Goal: Information Seeking & Learning: Learn about a topic

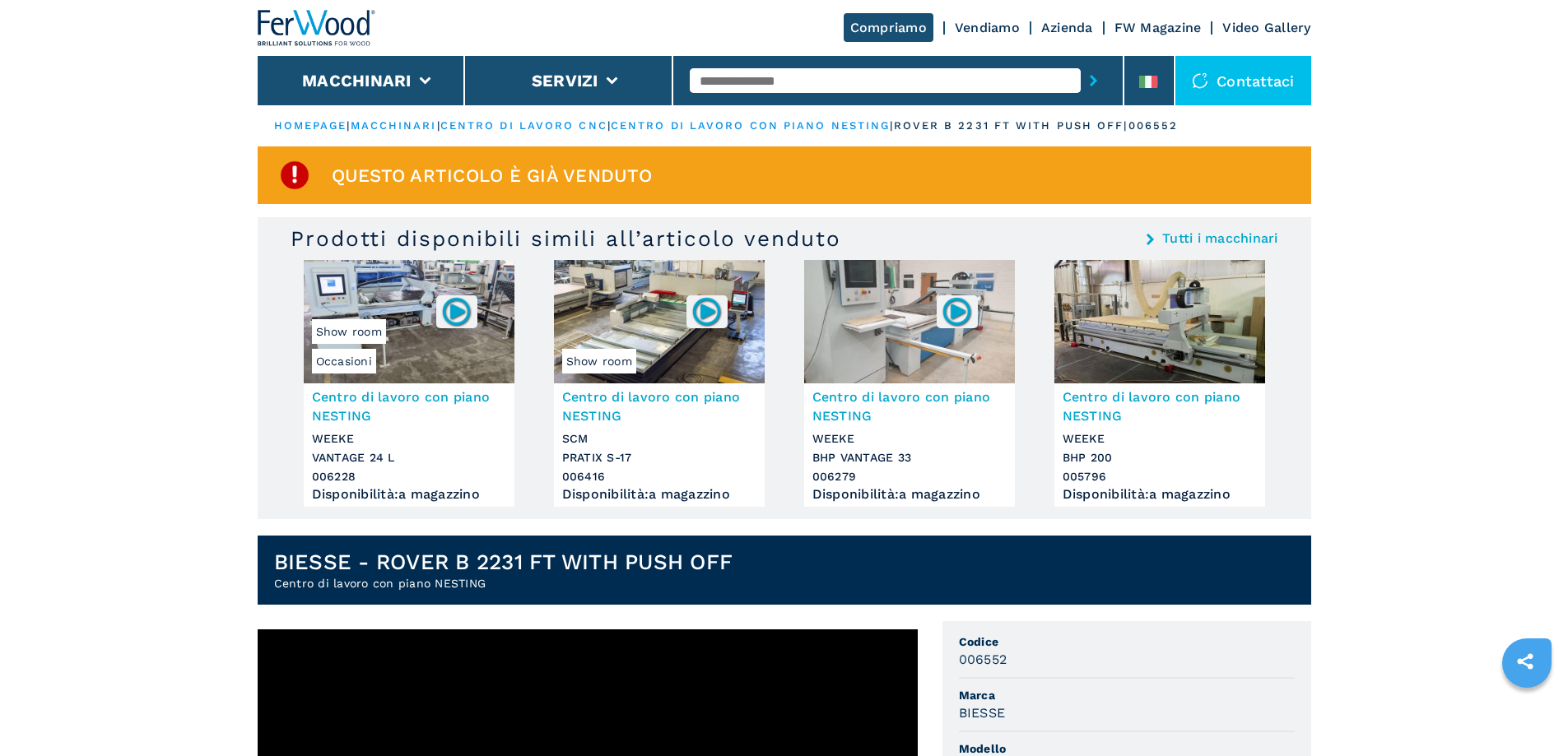
click at [1186, 312] on img at bounding box center [1160, 322] width 211 height 123
click at [1133, 313] on img at bounding box center [1160, 322] width 211 height 123
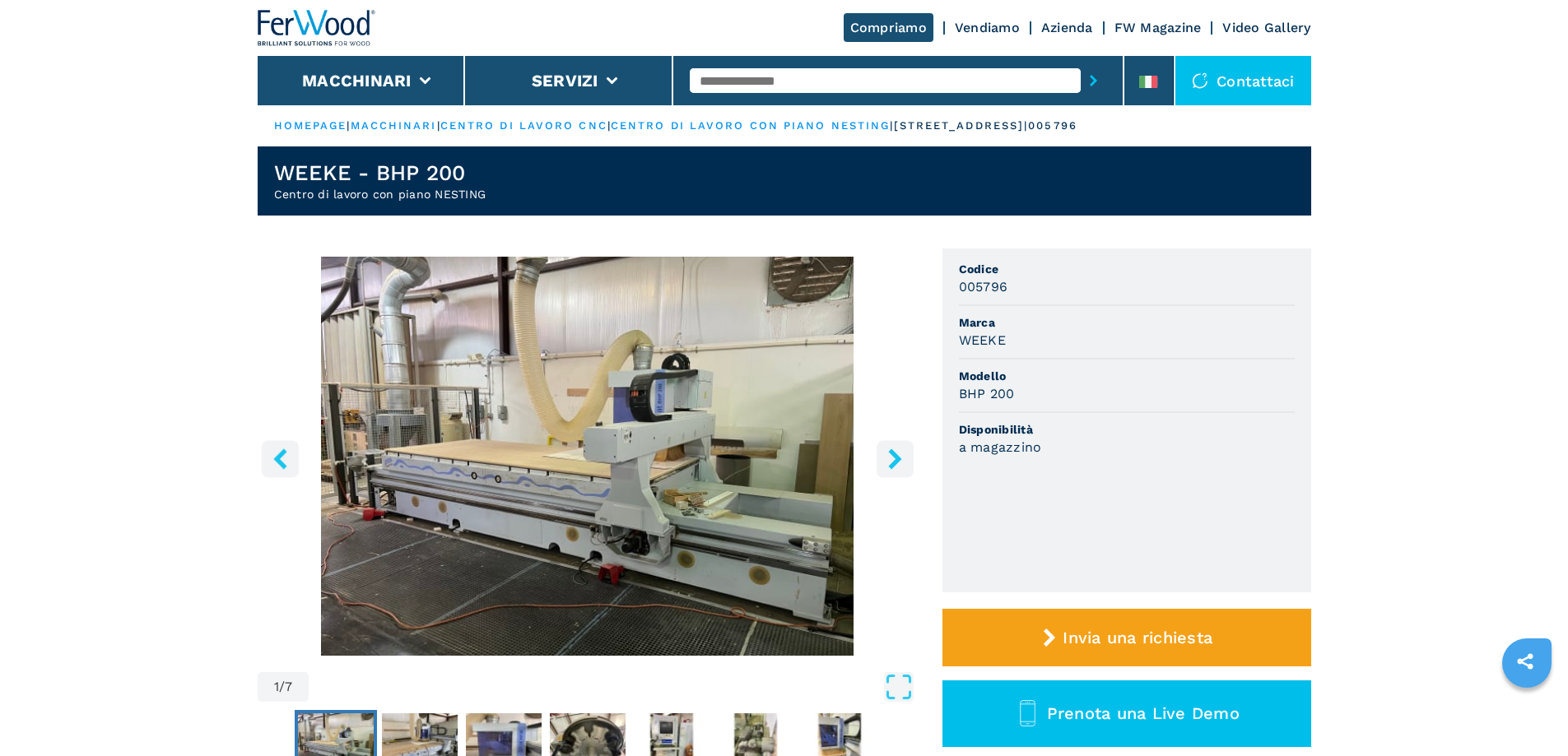
click at [896, 462] on icon "right-button" at bounding box center [895, 459] width 14 height 20
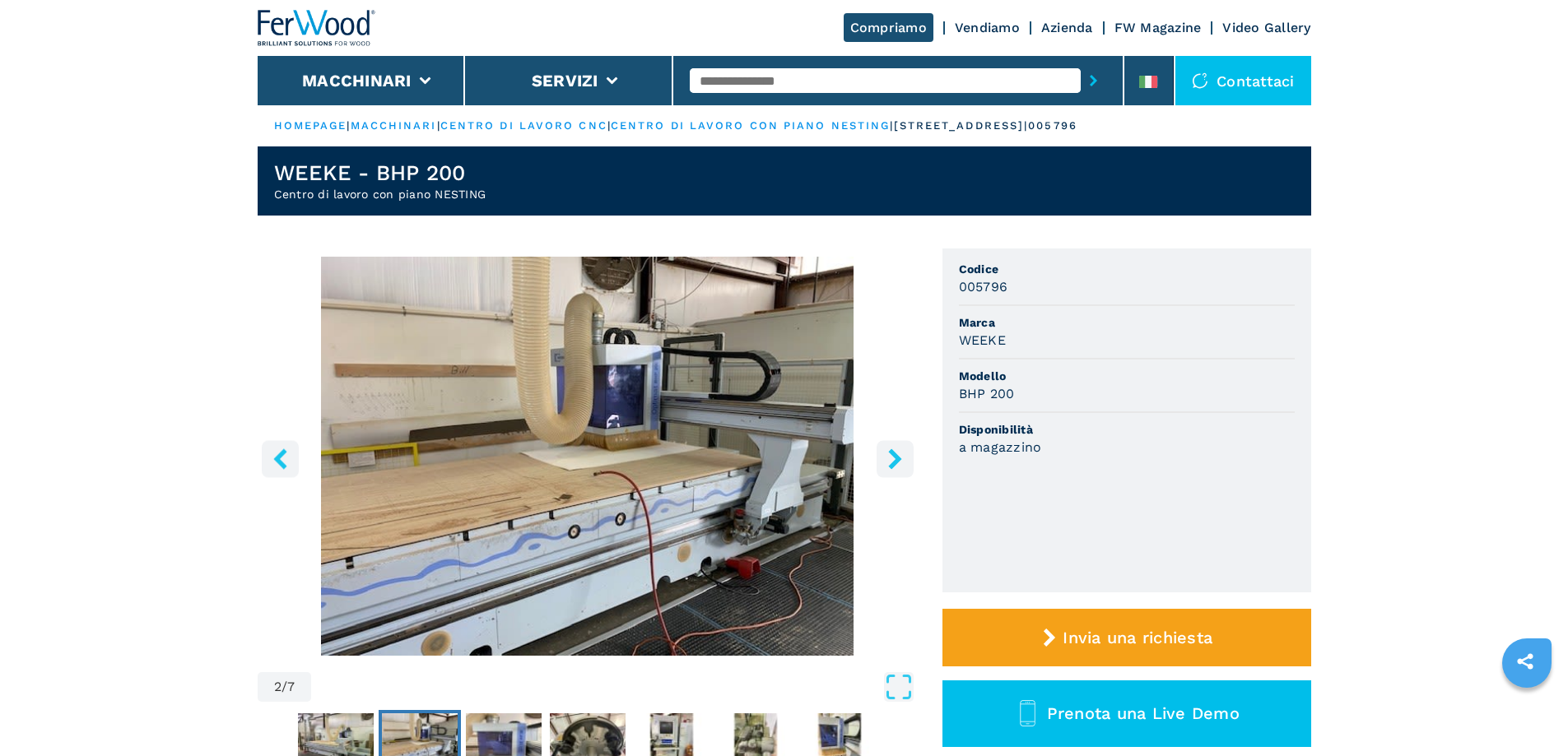
click at [896, 462] on icon "right-button" at bounding box center [895, 459] width 14 height 20
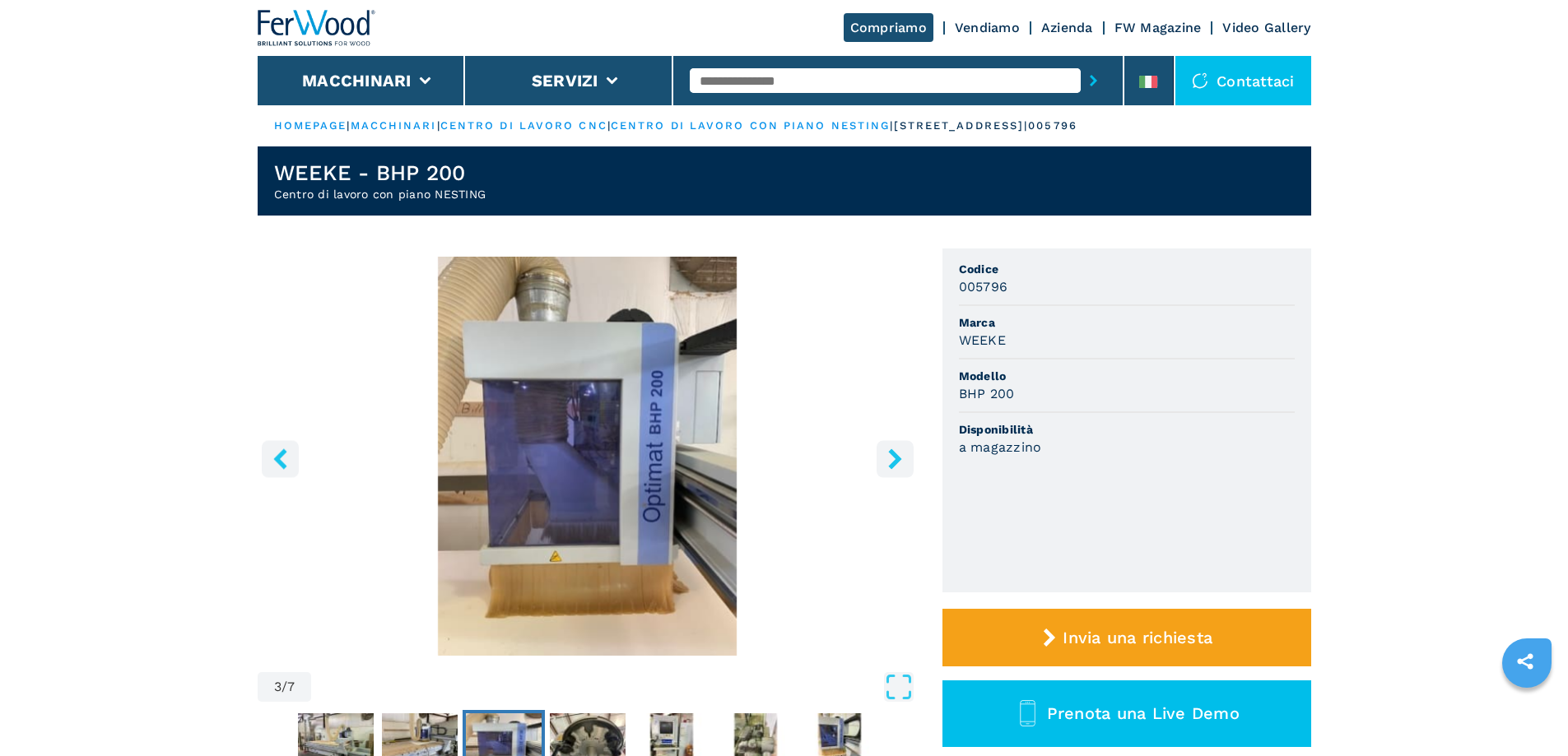
click at [896, 462] on icon "right-button" at bounding box center [895, 459] width 14 height 20
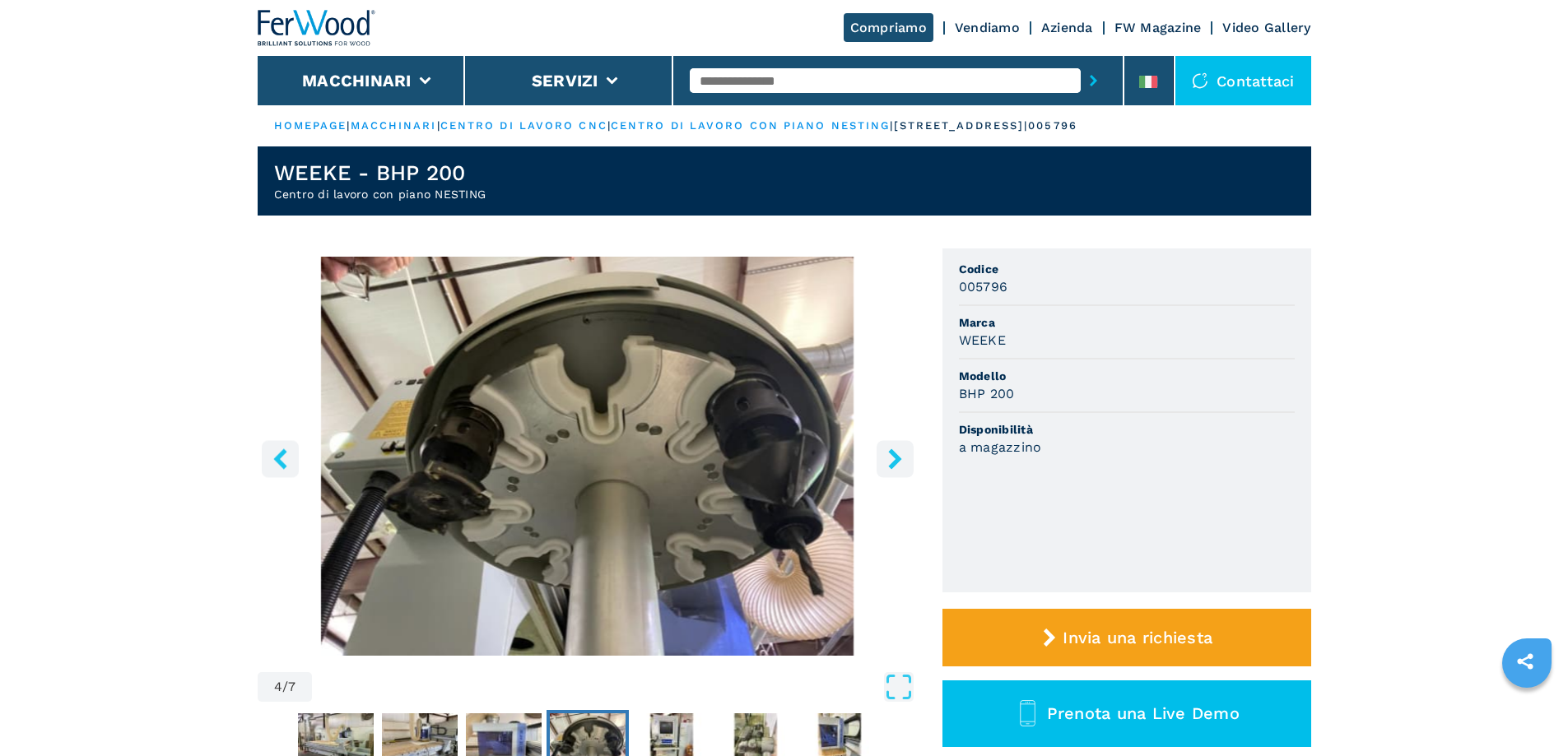
click at [896, 462] on icon "right-button" at bounding box center [895, 459] width 14 height 20
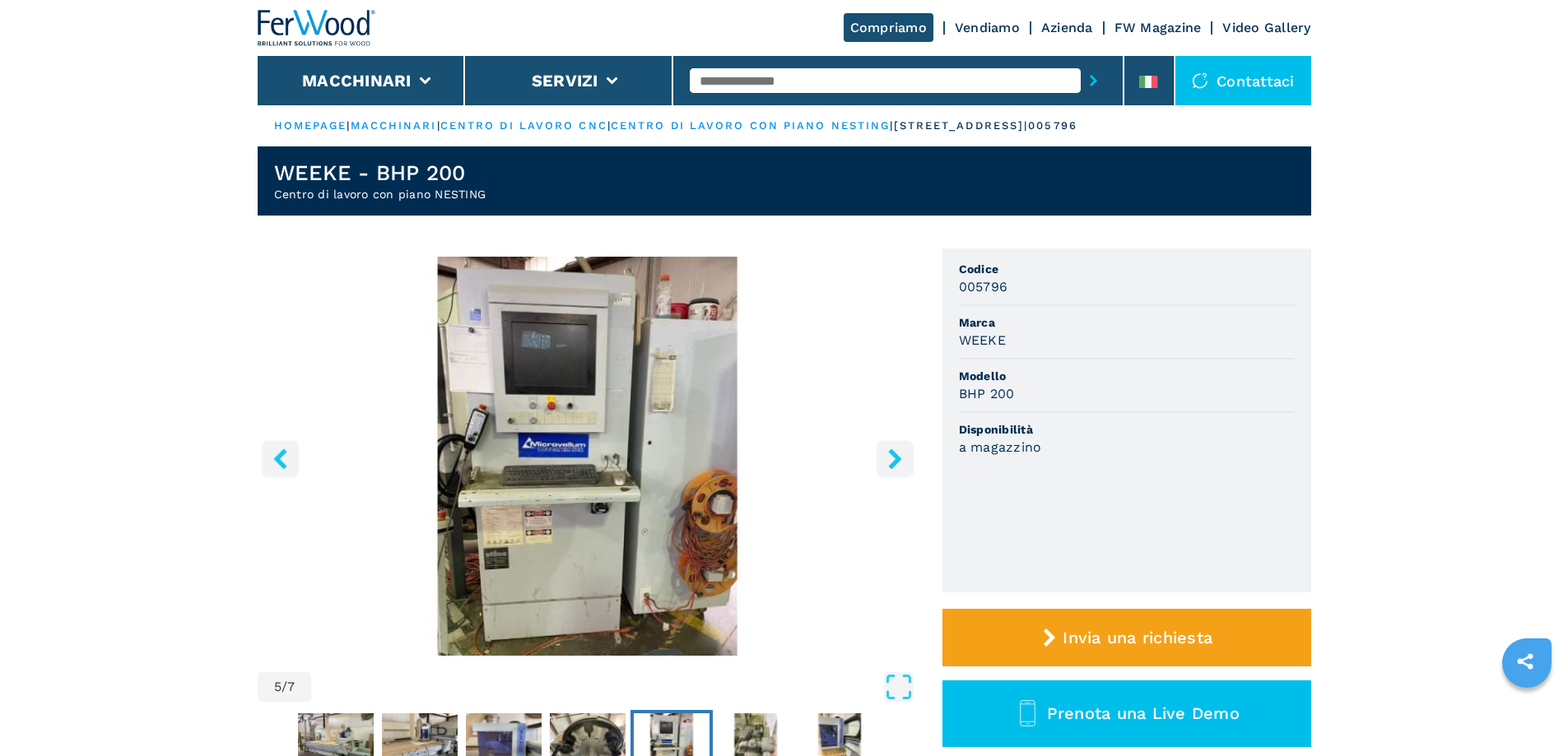
click at [896, 462] on icon "right-button" at bounding box center [895, 459] width 14 height 20
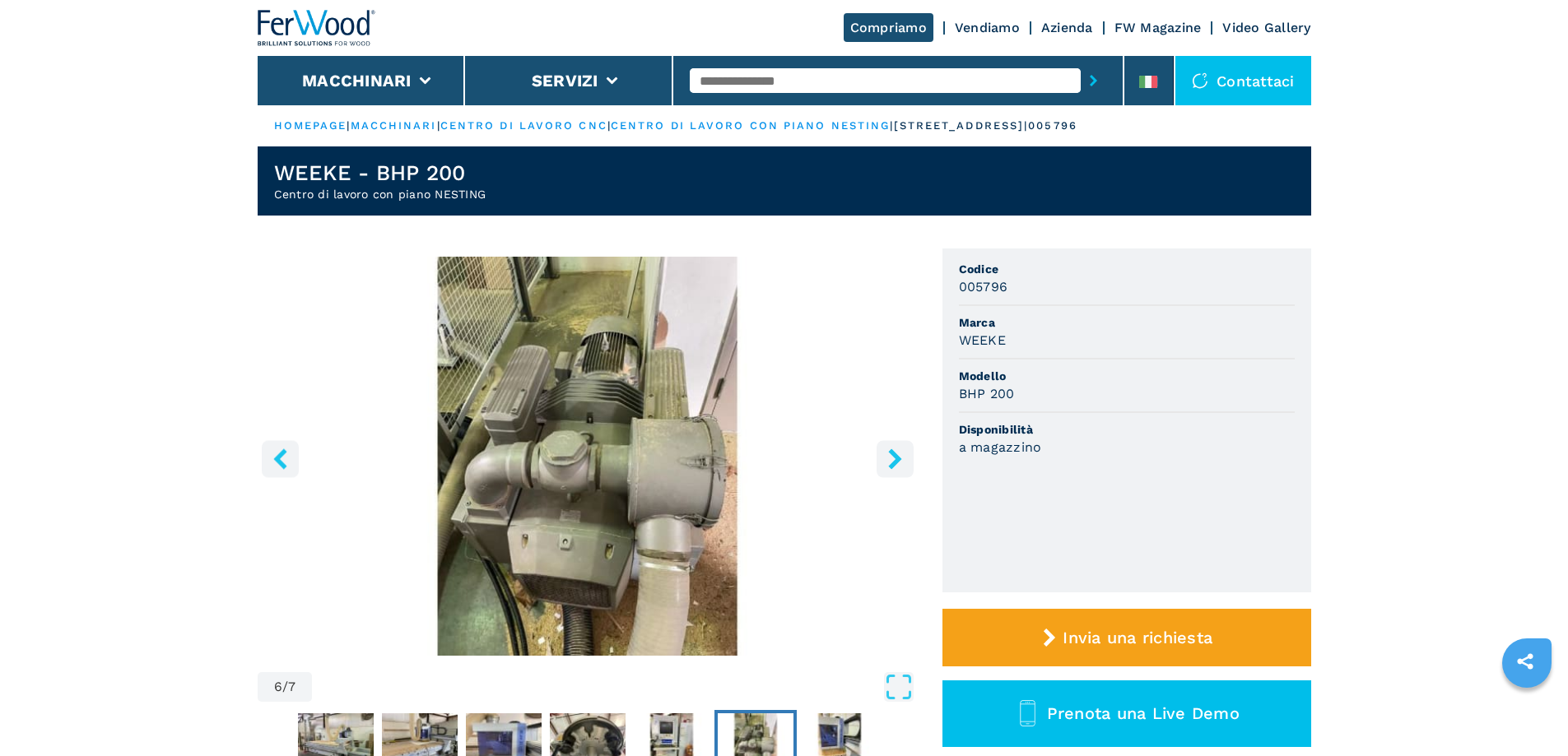
click at [896, 462] on icon "right-button" at bounding box center [895, 459] width 14 height 20
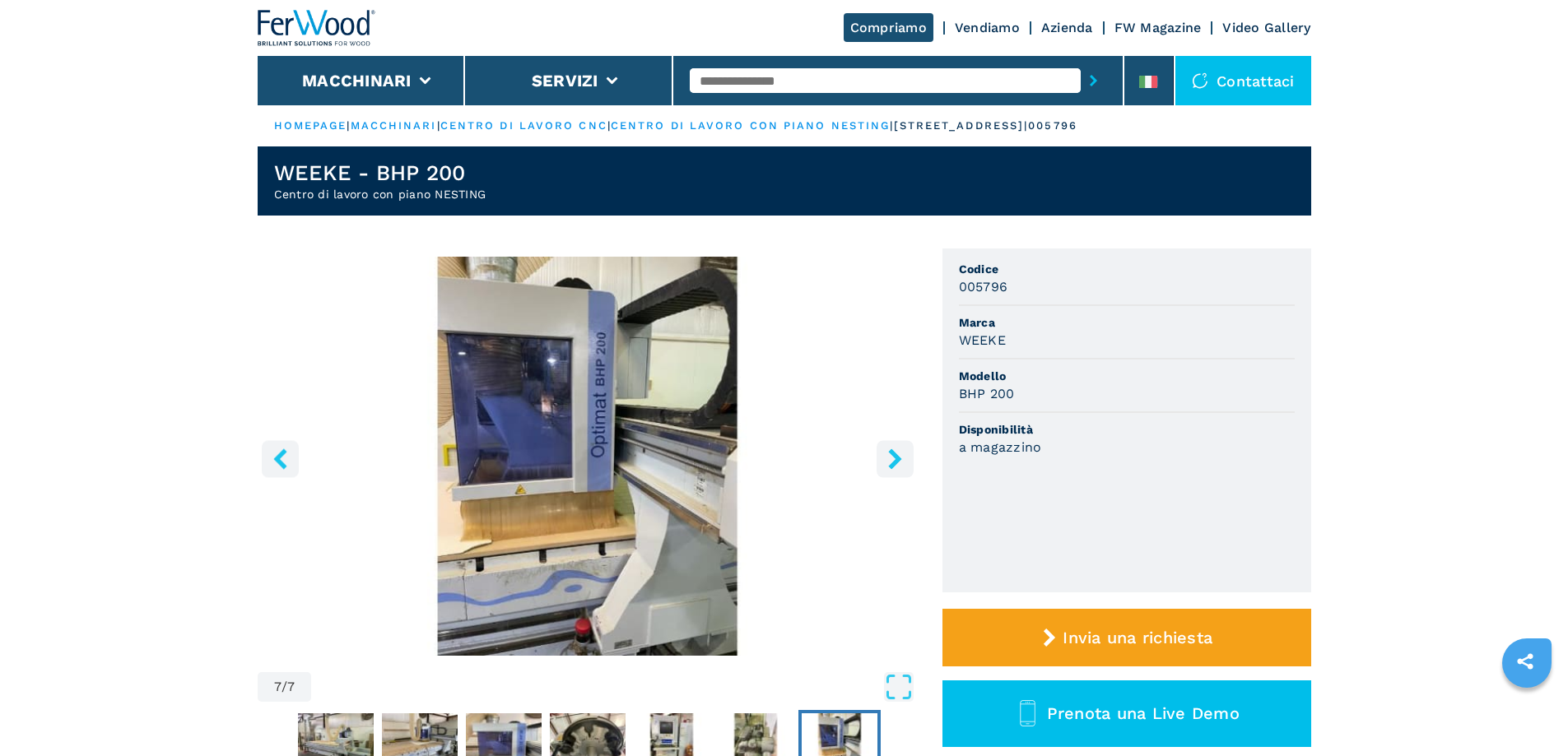
click at [896, 462] on icon "right-button" at bounding box center [895, 459] width 14 height 20
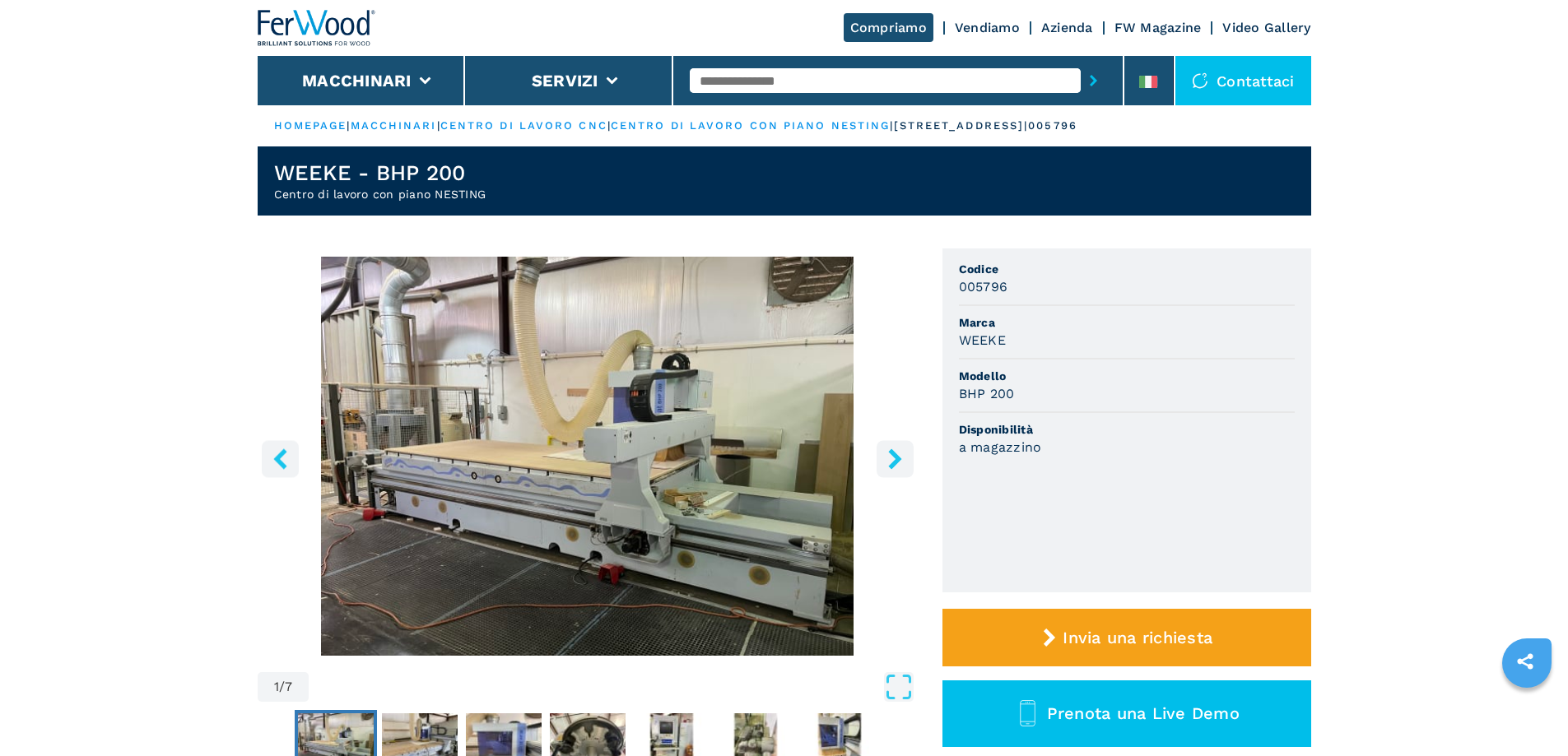
click at [896, 462] on icon "right-button" at bounding box center [895, 459] width 14 height 20
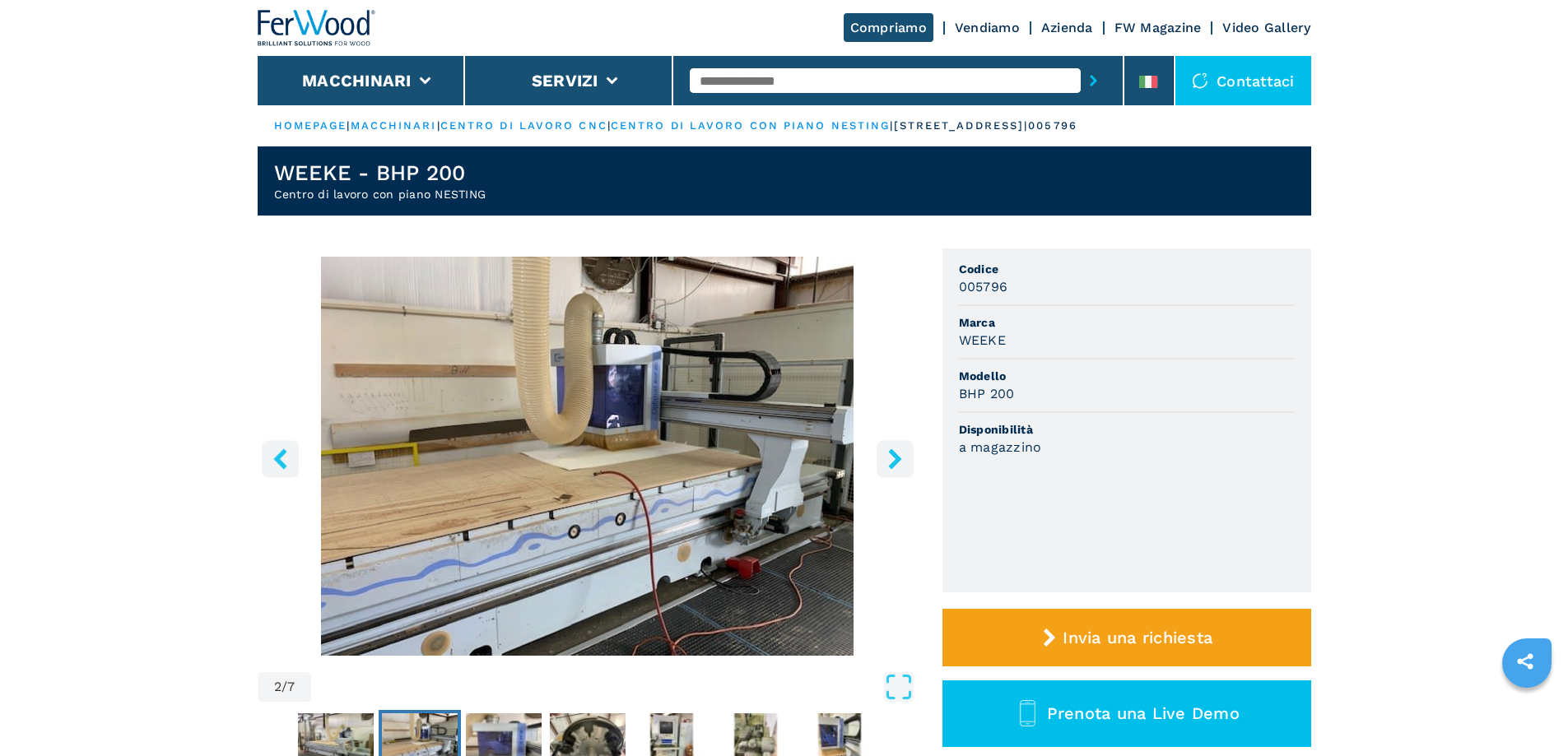
click at [896, 462] on icon "right-button" at bounding box center [895, 459] width 14 height 20
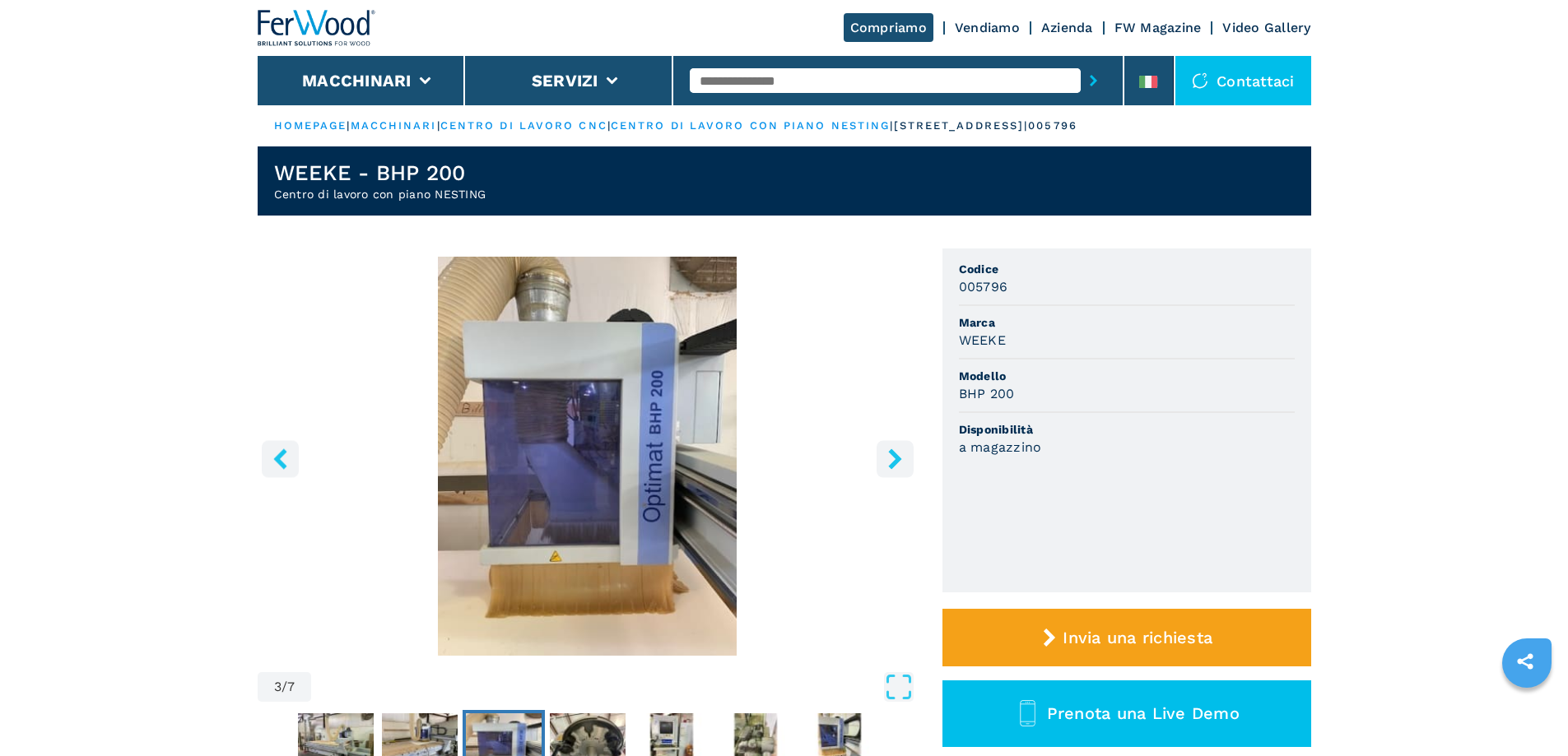
click at [896, 462] on icon "right-button" at bounding box center [895, 459] width 14 height 20
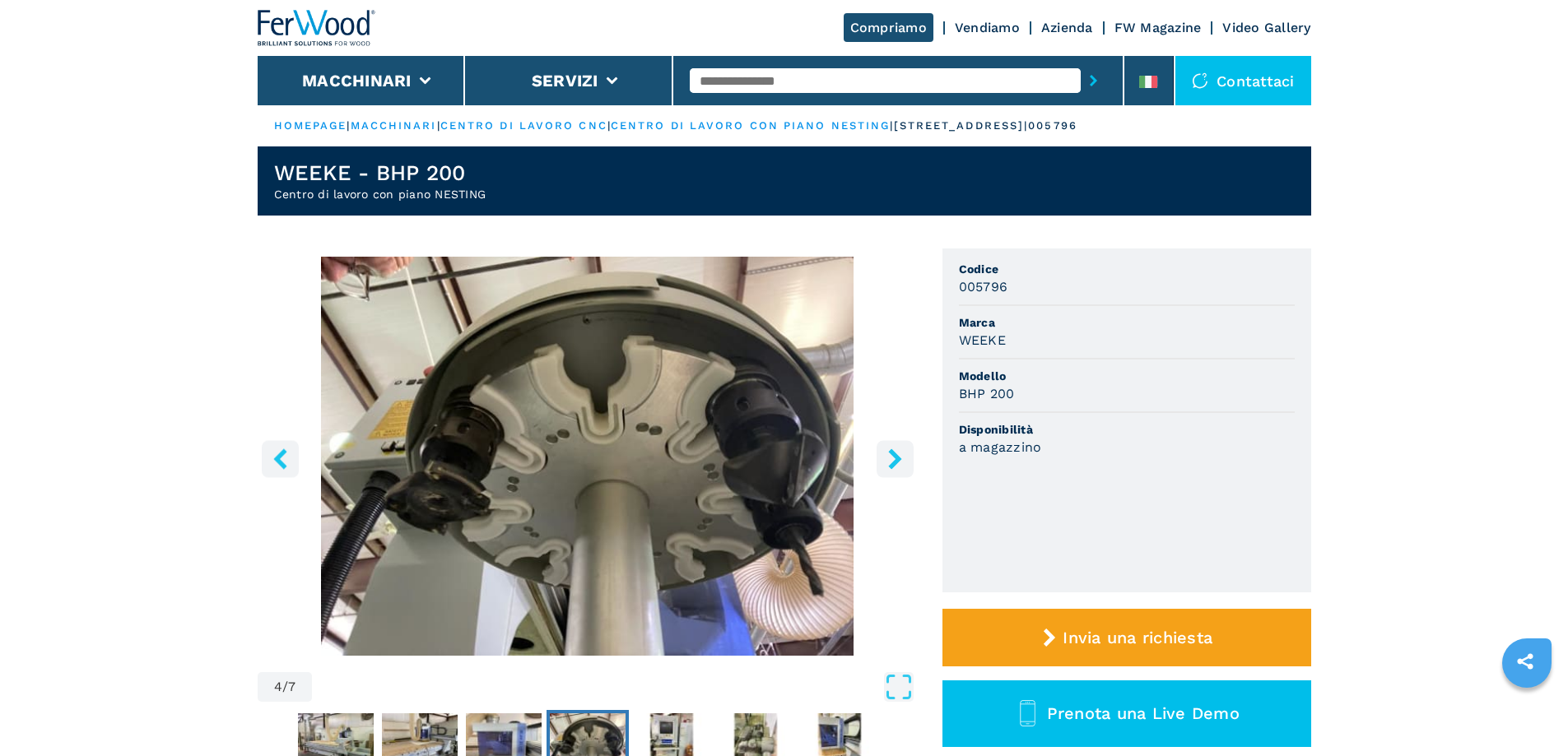
click at [896, 462] on icon "right-button" at bounding box center [895, 459] width 14 height 20
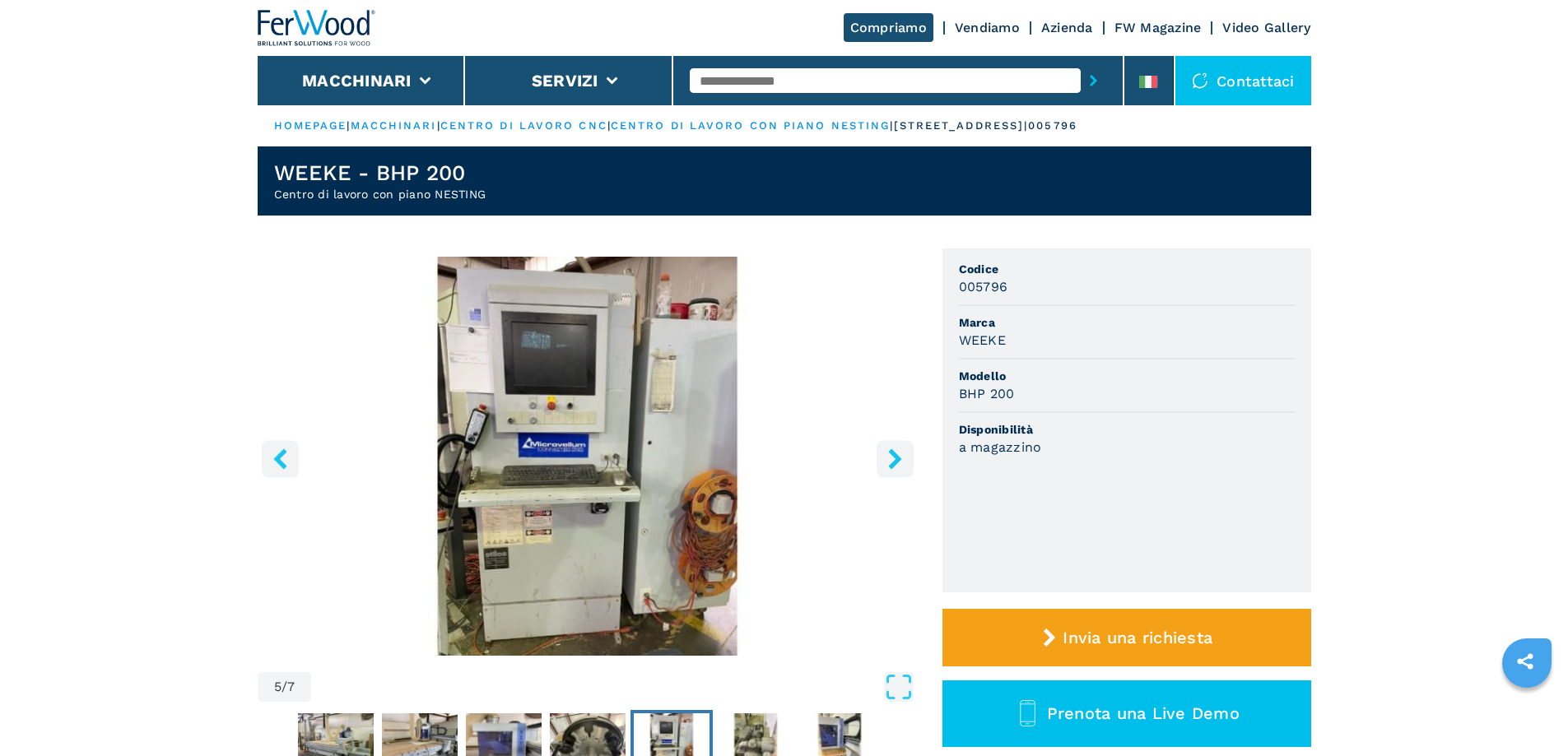
click at [896, 460] on icon "right-button" at bounding box center [895, 459] width 14 height 20
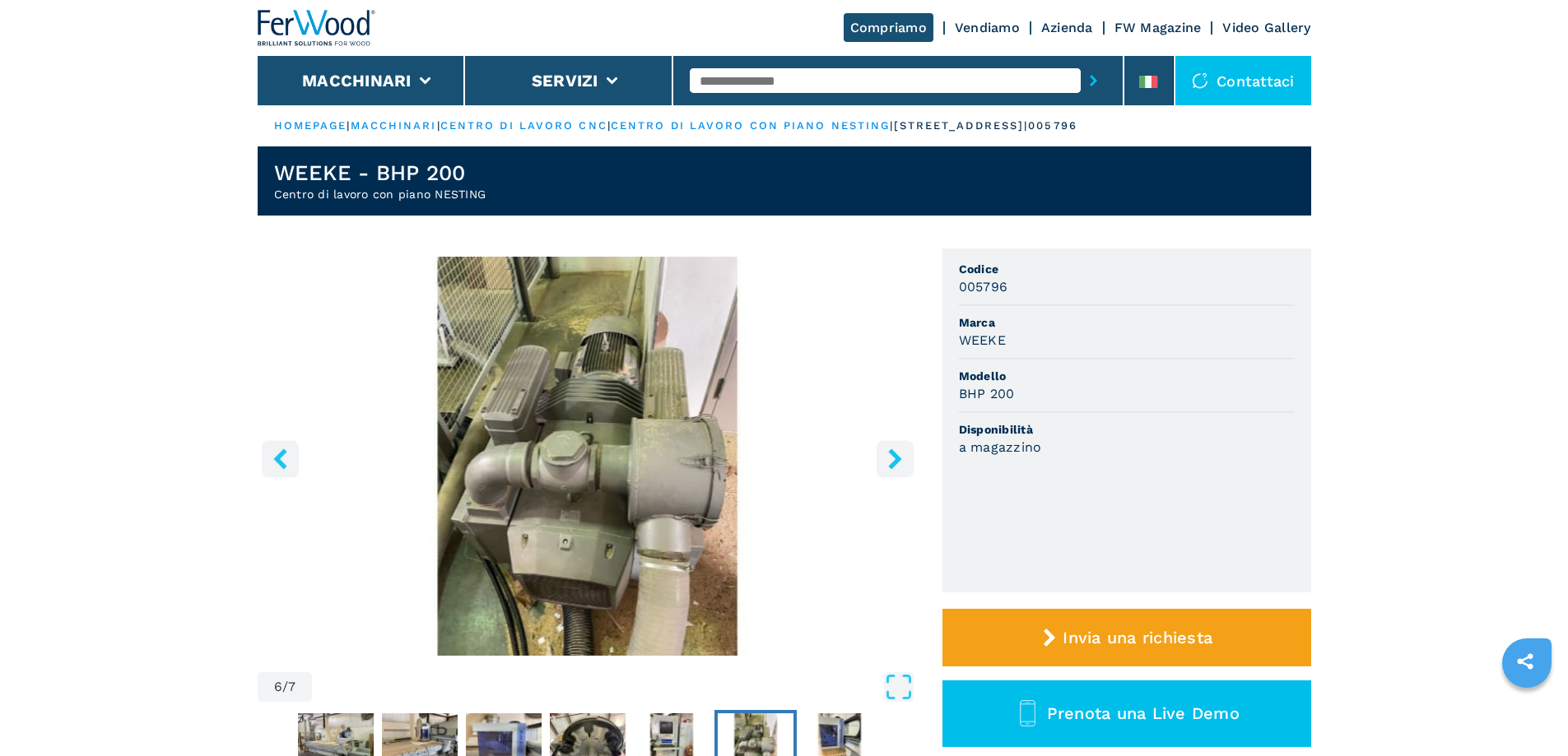
click at [896, 460] on icon "right-button" at bounding box center [895, 459] width 14 height 20
